Goal: Information Seeking & Learning: Learn about a topic

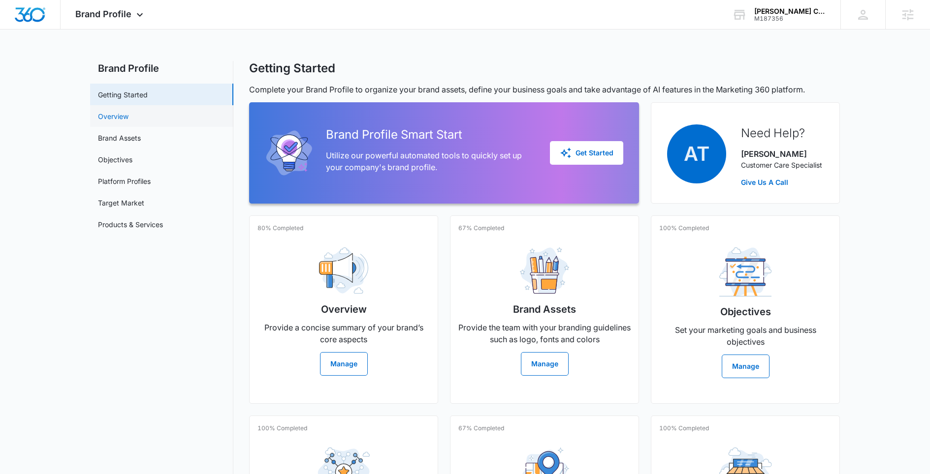
click at [117, 119] on link "Overview" at bounding box center [113, 116] width 31 height 10
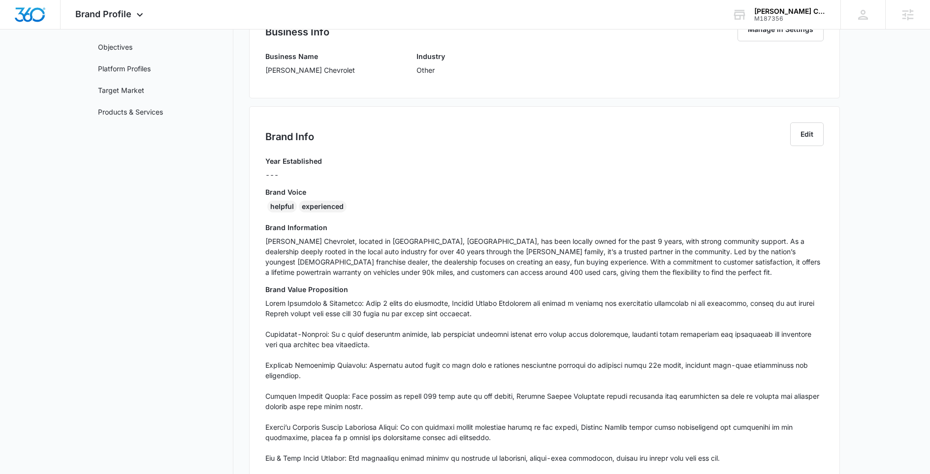
scroll to position [114, 0]
drag, startPoint x: 265, startPoint y: 57, endPoint x: 341, endPoint y: 80, distance: 78.8
click at [341, 80] on div "Business Name [PERSON_NAME] Chevrolet" at bounding box center [310, 65] width 90 height 31
copy div "Business Name [PERSON_NAME] Chevrolet"
drag, startPoint x: 351, startPoint y: 207, endPoint x: 254, endPoint y: 195, distance: 98.2
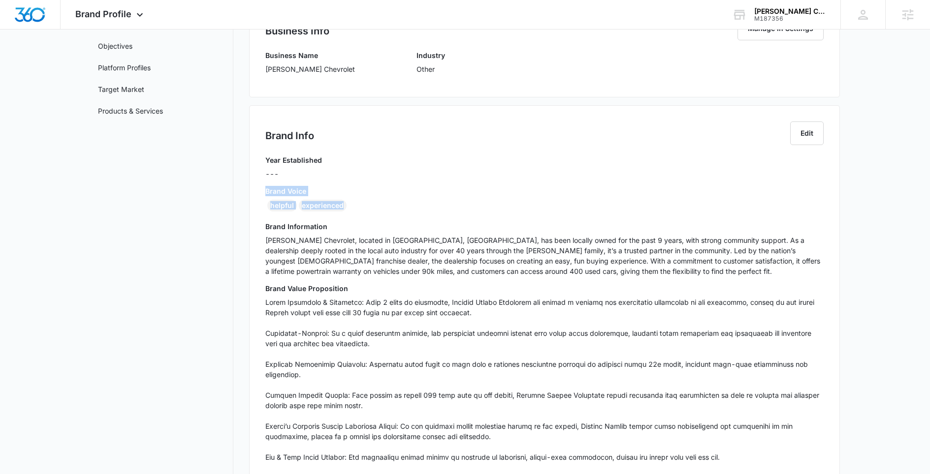
click at [254, 195] on div "Brand Info Edit Year Established --- Brand Voice helpful experienced Brand Info…" at bounding box center [544, 326] width 591 height 442
copy div "Brand Voice helpful experienced"
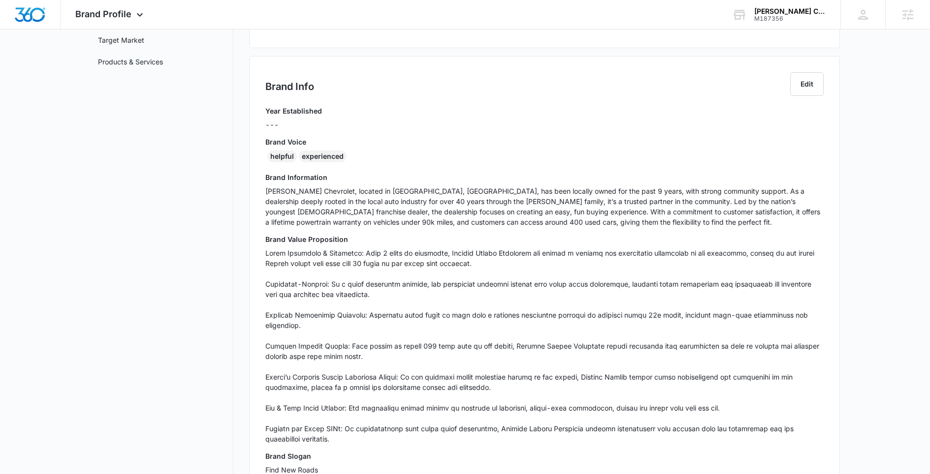
click at [310, 208] on p "[PERSON_NAME] Chevrolet, located in [GEOGRAPHIC_DATA], [GEOGRAPHIC_DATA], has b…" at bounding box center [544, 206] width 558 height 41
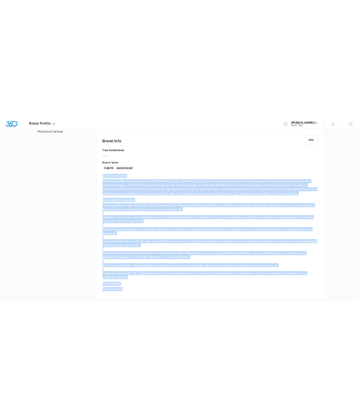
scroll to position [196, 0]
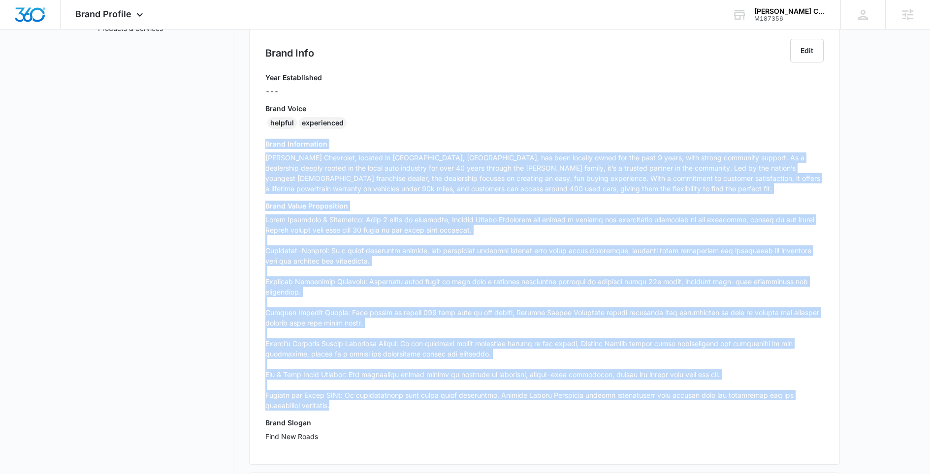
drag, startPoint x: 264, startPoint y: 176, endPoint x: 398, endPoint y: 404, distance: 264.5
click at [398, 404] on div "Brand Info Edit Year Established --- Brand Voice helpful experienced Brand Info…" at bounding box center [544, 244] width 591 height 442
copy div "Lorem Ipsumdolors Ametcon Adipis Elitseddo, eiusmod te Incididuntutla, ET, dol …"
